Goal: Task Accomplishment & Management: Use online tool/utility

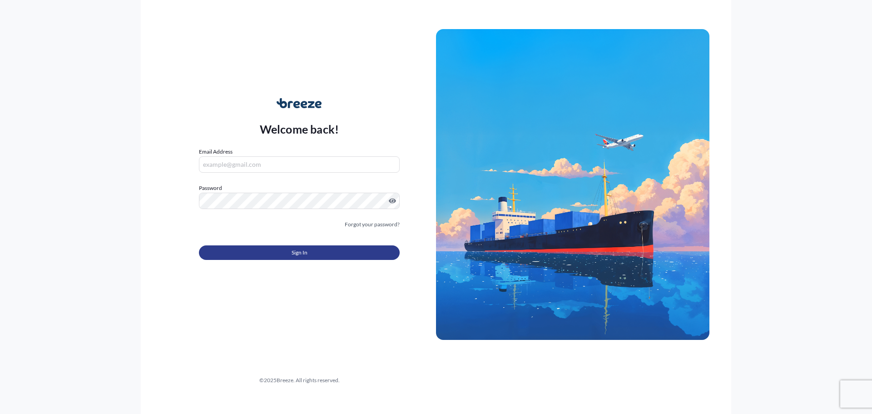
type input "[EMAIL_ADDRESS][DOMAIN_NAME]"
click at [284, 258] on button "Sign In" at bounding box center [299, 252] width 201 height 15
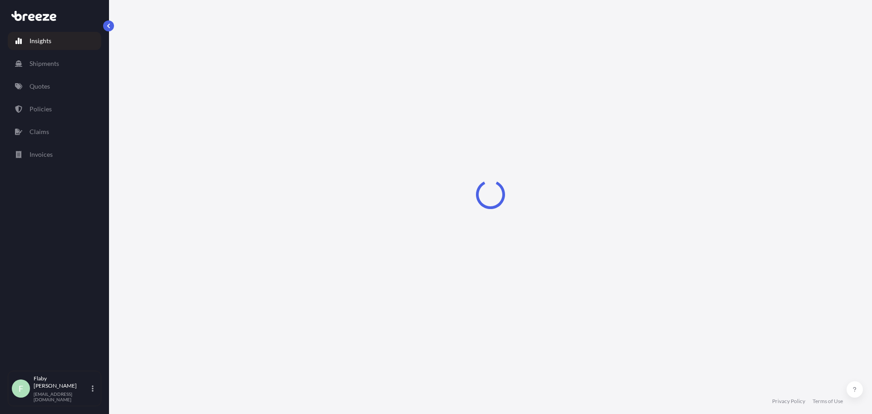
select select "2025"
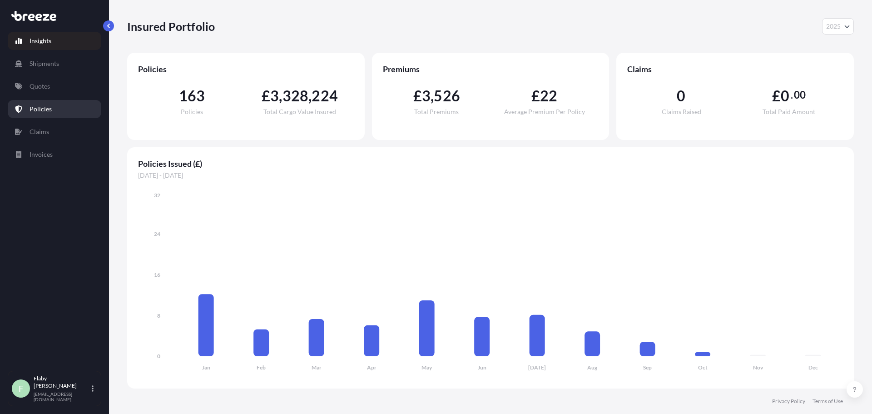
click at [39, 105] on p "Policies" at bounding box center [41, 108] width 22 height 9
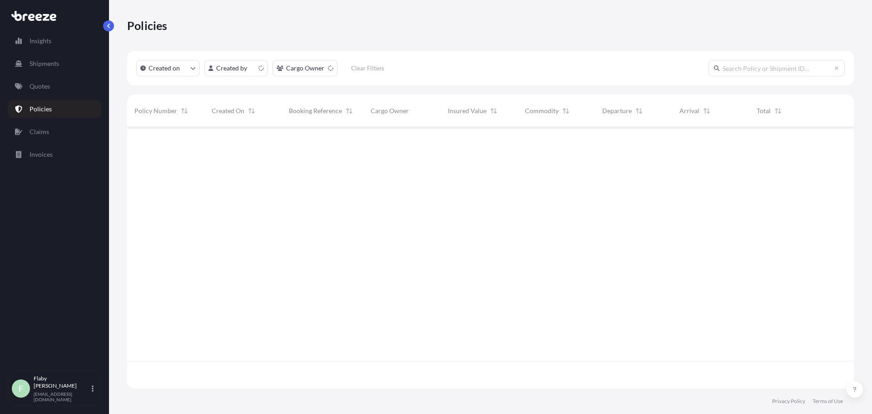
scroll to position [259, 720]
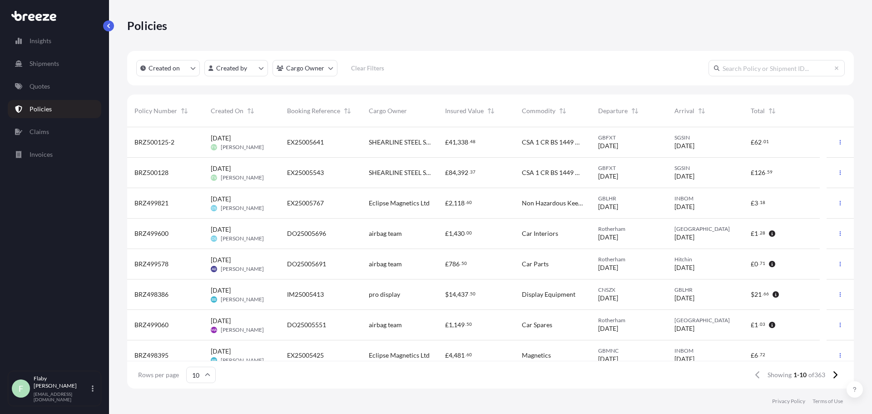
click at [720, 139] on span "SGSIN" at bounding box center [705, 137] width 62 height 7
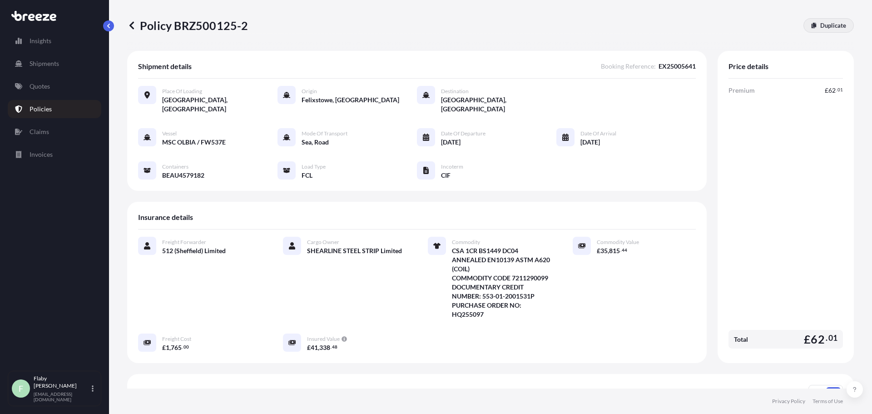
click at [820, 28] on p "Duplicate" at bounding box center [833, 25] width 26 height 9
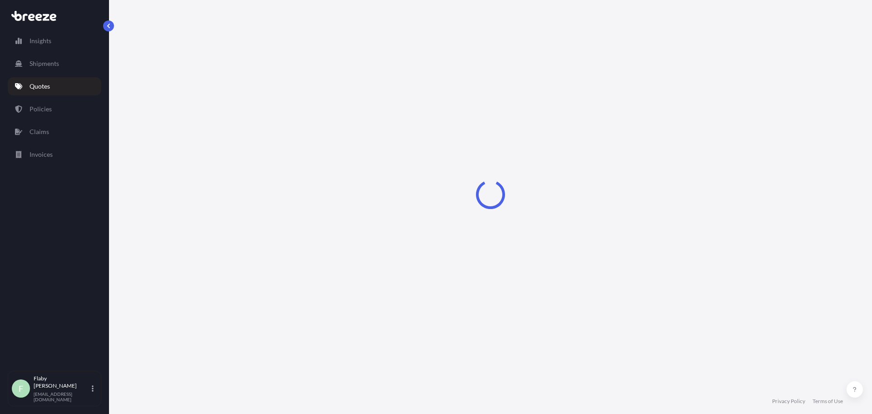
select select "Road"
select select "Sea"
select select "2"
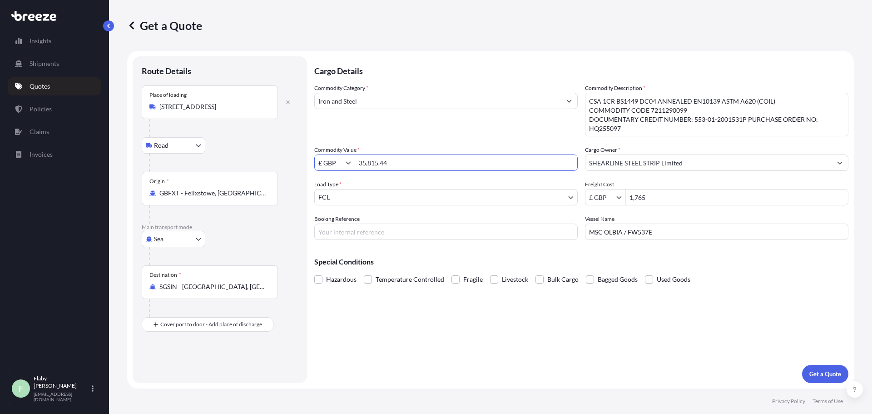
drag, startPoint x: 398, startPoint y: 163, endPoint x: 342, endPoint y: 163, distance: 56.3
click at [342, 163] on div "£ GBP 35,815.44" at bounding box center [445, 162] width 263 height 16
paste input "6469.56"
type input "36,469.56"
click at [653, 232] on input "MSC OLBIA / FW537E" at bounding box center [716, 231] width 263 height 16
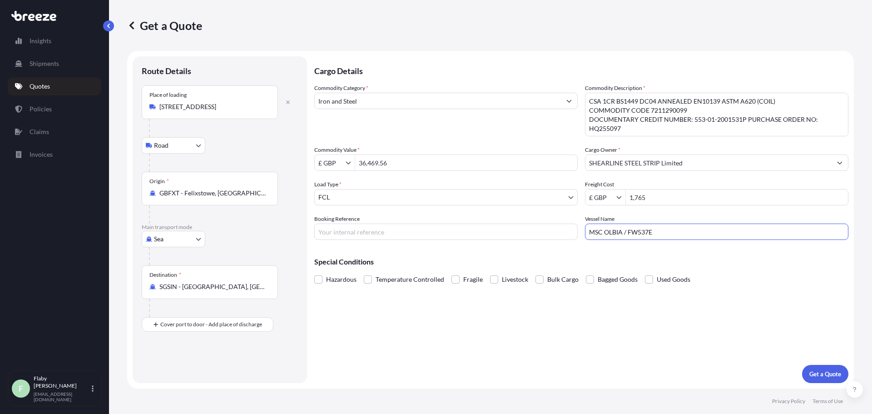
drag, startPoint x: 657, startPoint y: 232, endPoint x: 567, endPoint y: 226, distance: 90.1
click at [567, 226] on div "Commodity Category * Iron and Steel Commodity Description * CSA 1CR BS1449 DC04…" at bounding box center [581, 162] width 534 height 156
paste input "ONE INNOVATION / 008"
type input "ONE INNOVATION / 008E"
click at [367, 237] on input "Booking Reference" at bounding box center [445, 231] width 263 height 16
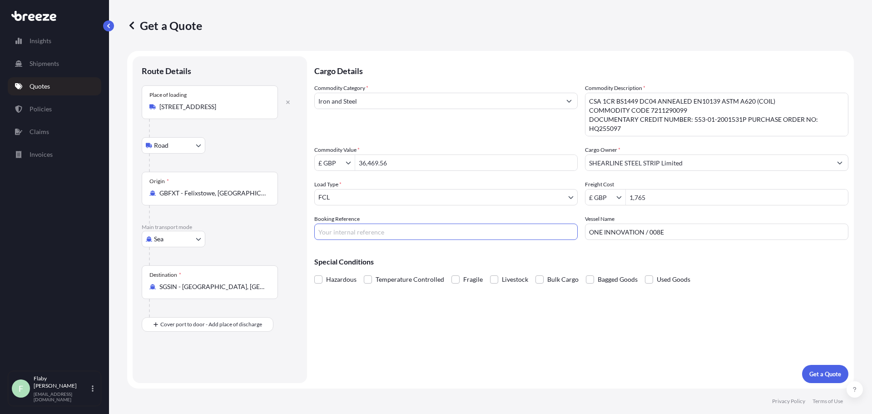
paste input "EX25005687"
type input "EX25005687"
click at [748, 119] on textarea "CSA 1CR BS1449 DC04 ANNEALED EN10139 ASTM A620 (COIL) COMMODITY CODE 7211290099…" at bounding box center [716, 115] width 263 height 44
type textarea "CSA 1CR BS1449 DC04 ANNEALED EN10139 ASTM A620 (COIL) COMMODITY CODE 7211290099…"
click at [831, 372] on p "Get a Quote" at bounding box center [825, 373] width 32 height 9
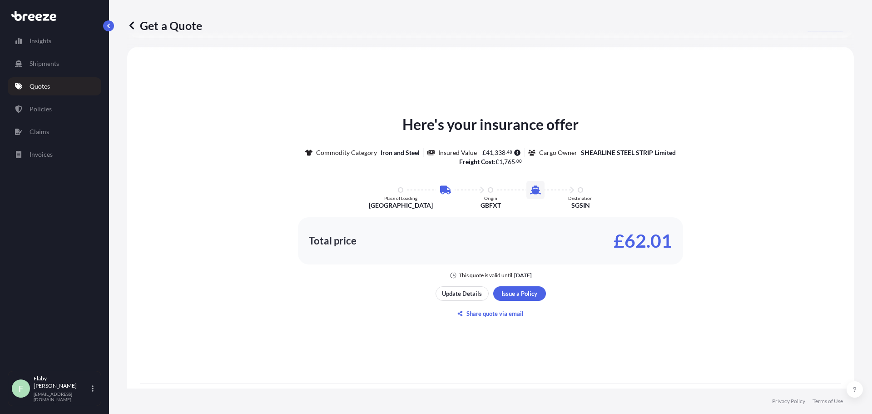
scroll to position [403, 0]
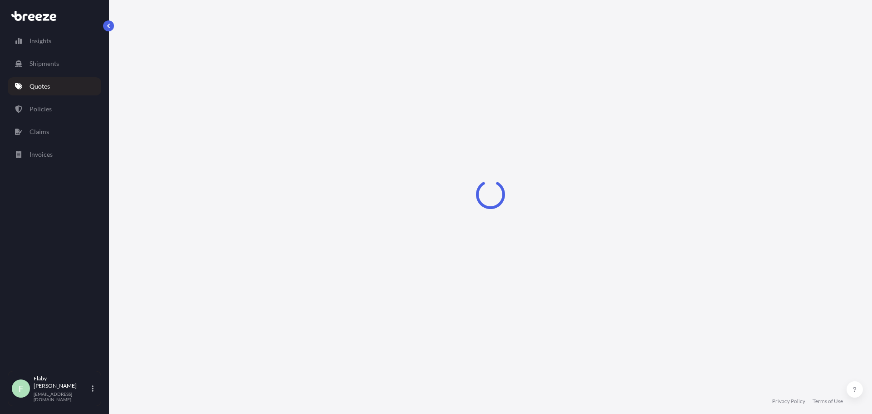
select select "Road"
select select "Sea"
select select "2"
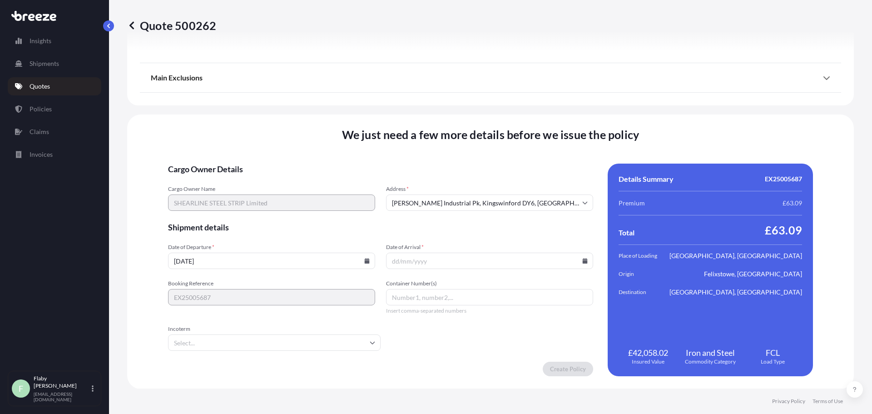
scroll to position [1100, 0]
click at [222, 261] on input "[DATE]" at bounding box center [271, 260] width 207 height 16
click at [370, 260] on icon at bounding box center [367, 259] width 5 height 5
click at [325, 140] on button "4" at bounding box center [318, 144] width 15 height 15
type input "[DATE]"
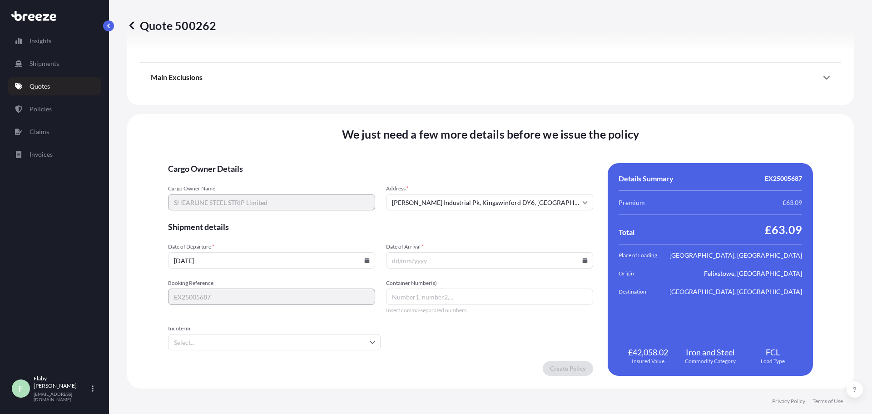
click at [442, 256] on input "Date of Arrival *" at bounding box center [489, 260] width 207 height 16
click at [575, 258] on input "Date of Arrival *" at bounding box center [489, 260] width 207 height 16
click at [573, 259] on input "Date of Arrival *" at bounding box center [489, 260] width 207 height 16
click at [582, 260] on icon at bounding box center [584, 259] width 5 height 5
click at [446, 112] on button at bounding box center [439, 119] width 15 height 15
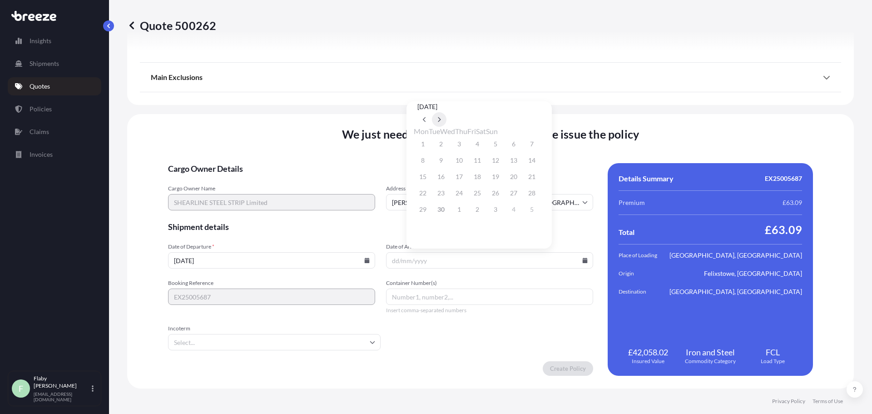
click at [446, 112] on button at bounding box center [439, 119] width 15 height 15
click at [484, 196] on button "20" at bounding box center [477, 193] width 15 height 15
type input "[DATE]"
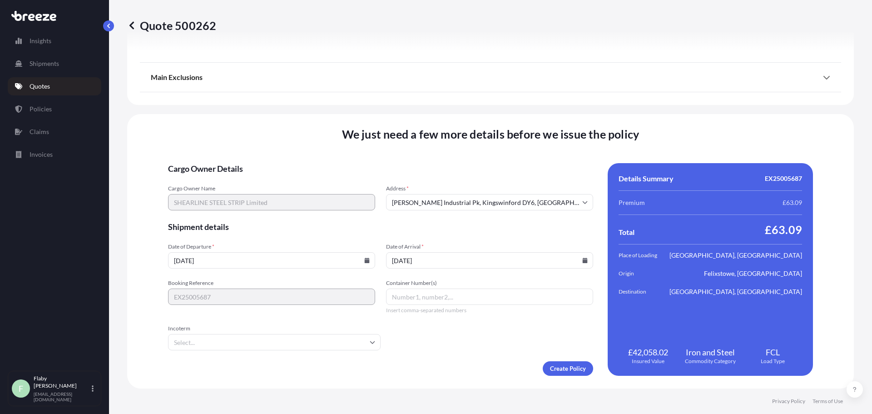
click at [427, 301] on input "Container Number(s)" at bounding box center [489, 296] width 207 height 16
paste input "YMMU6027855"
type input "YMMU6027855"
click at [350, 340] on input "Incoterm" at bounding box center [274, 342] width 212 height 16
click at [229, 255] on li "CIF" at bounding box center [293, 252] width 183 height 17
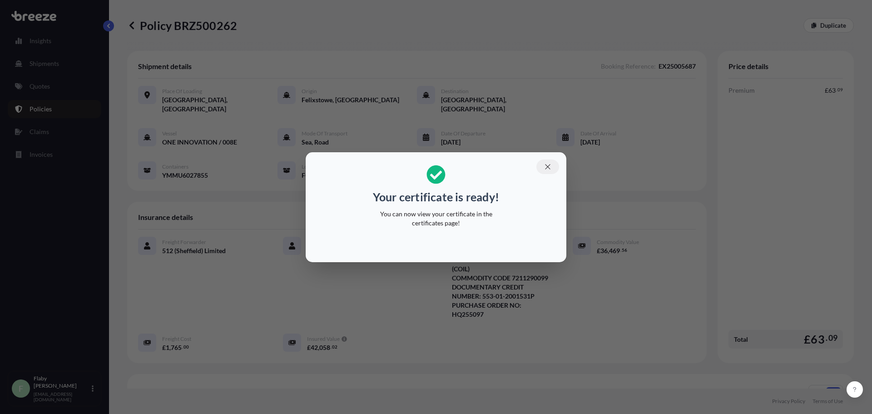
click at [541, 163] on button "button" at bounding box center [547, 166] width 23 height 15
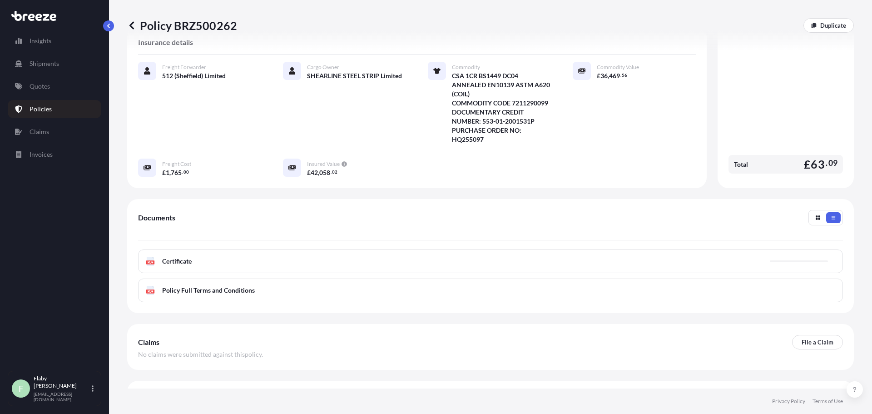
scroll to position [196, 0]
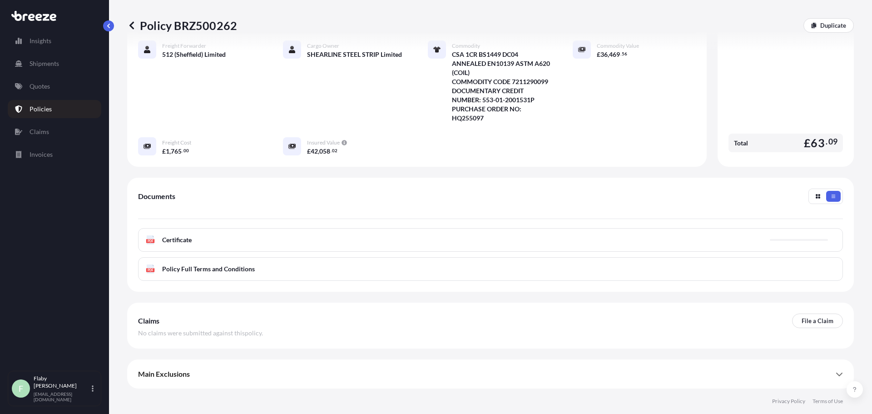
click at [275, 233] on div "PDF Certificate" at bounding box center [490, 240] width 705 height 24
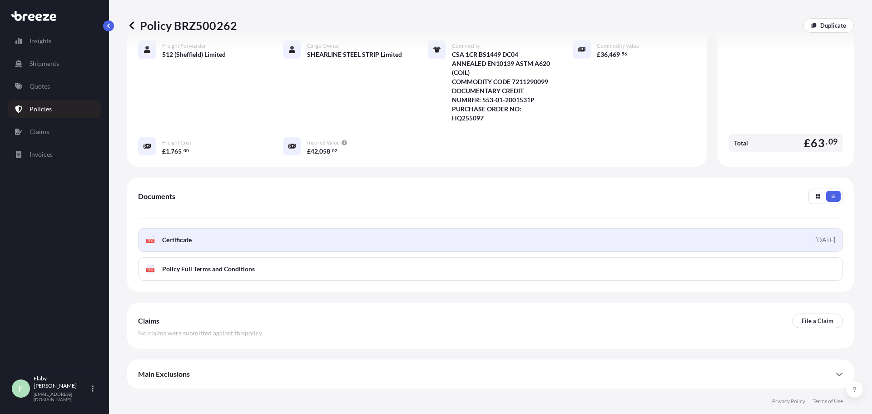
click at [177, 244] on link "PDF Certificate [DATE]" at bounding box center [490, 240] width 705 height 24
